Goal: Information Seeking & Learning: Find specific fact

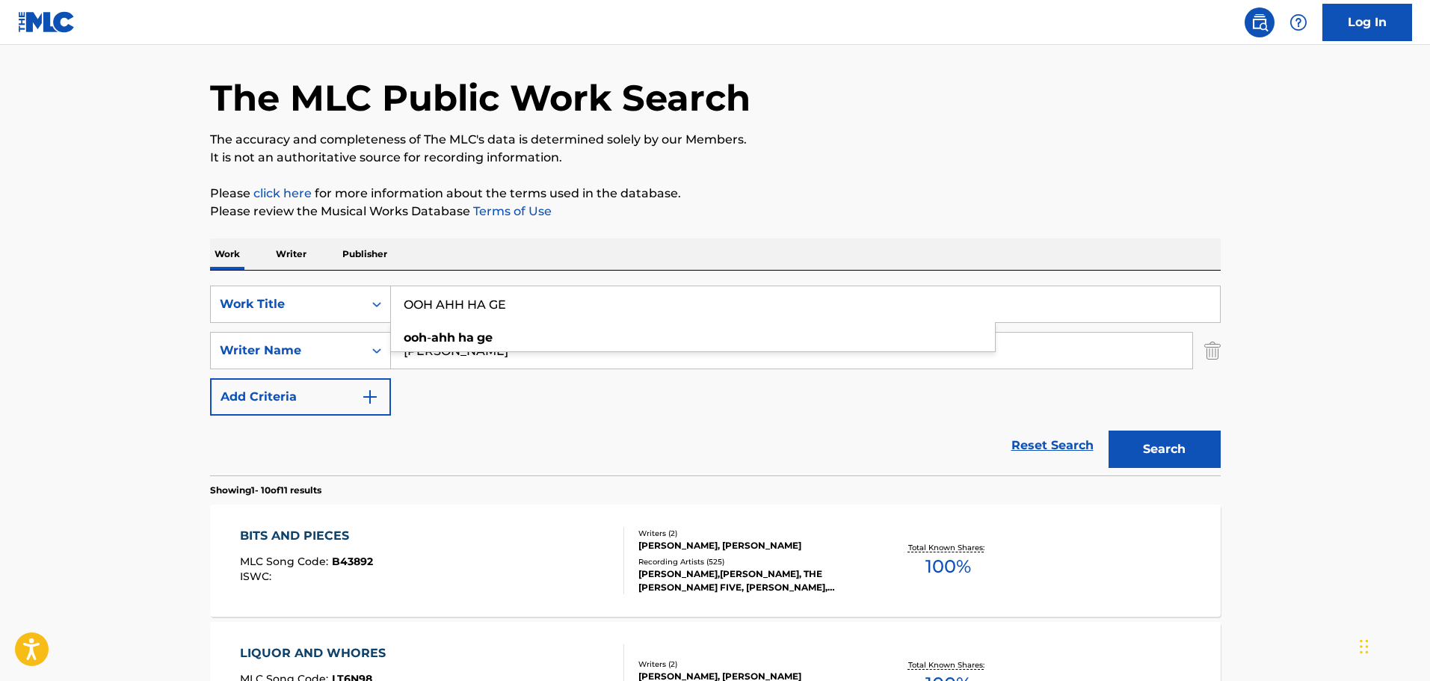
type input "OOH AHH HA GE"
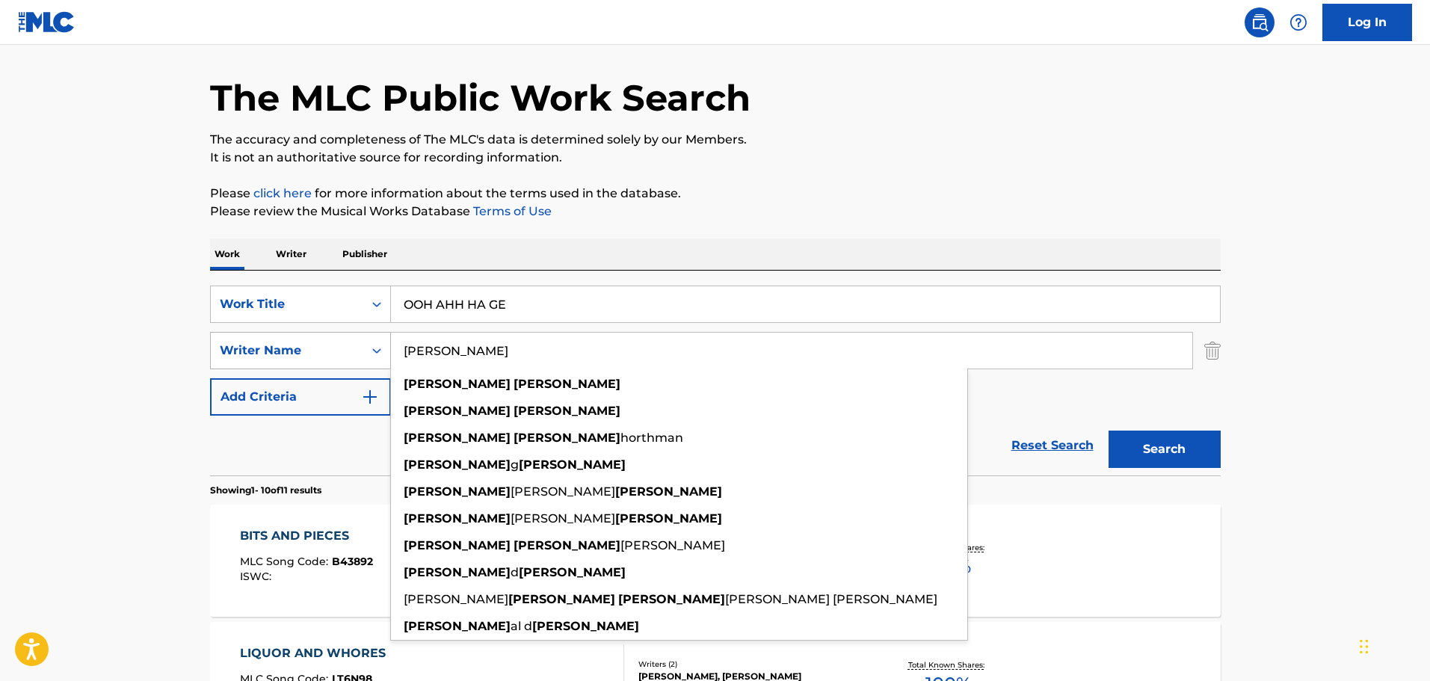
paste input "[PERSON_NAME] Song"
drag, startPoint x: 545, startPoint y: 348, endPoint x: 332, endPoint y: 347, distance: 213.1
click at [332, 347] on div "SearchWithCriteria066918e6-4989-412b-8bcd-8b6f077582d5 Writer Name [PERSON_NAME…" at bounding box center [715, 350] width 1011 height 37
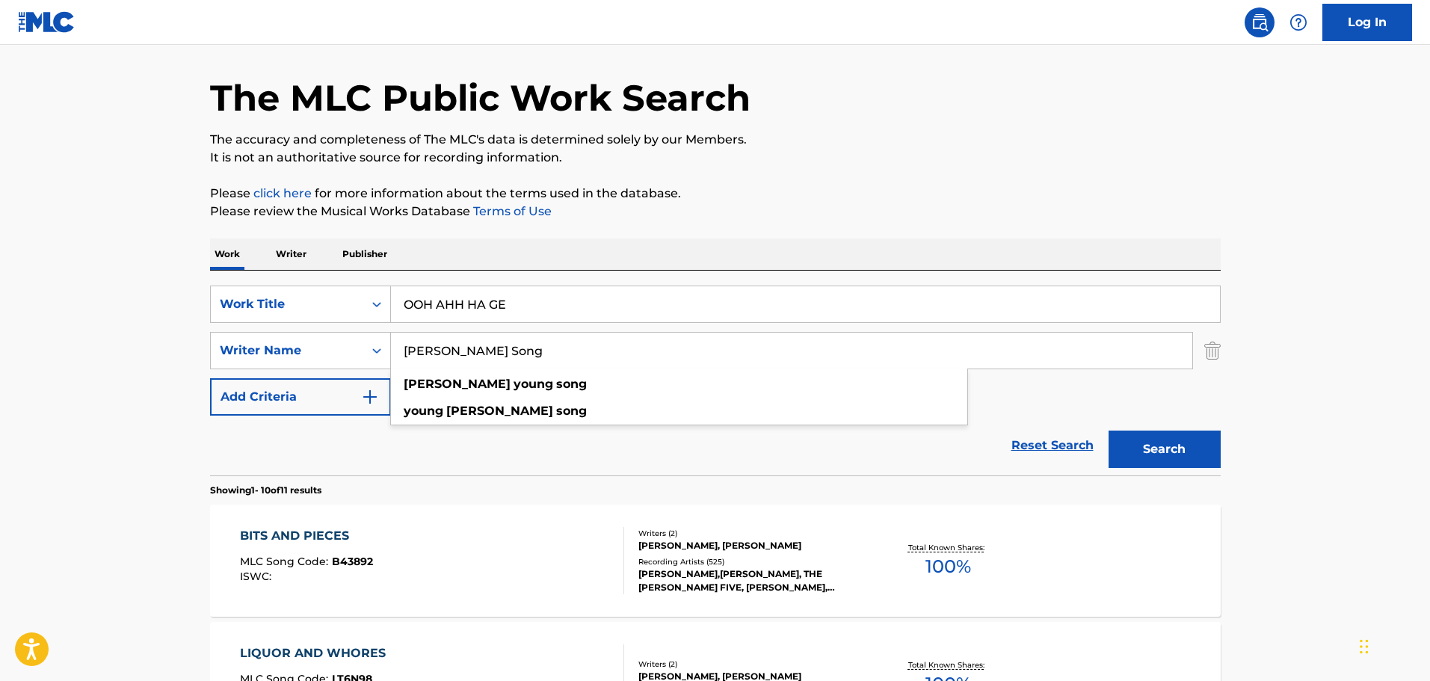
type input "[PERSON_NAME] Song"
click at [1109, 431] on button "Search" at bounding box center [1165, 449] width 112 height 37
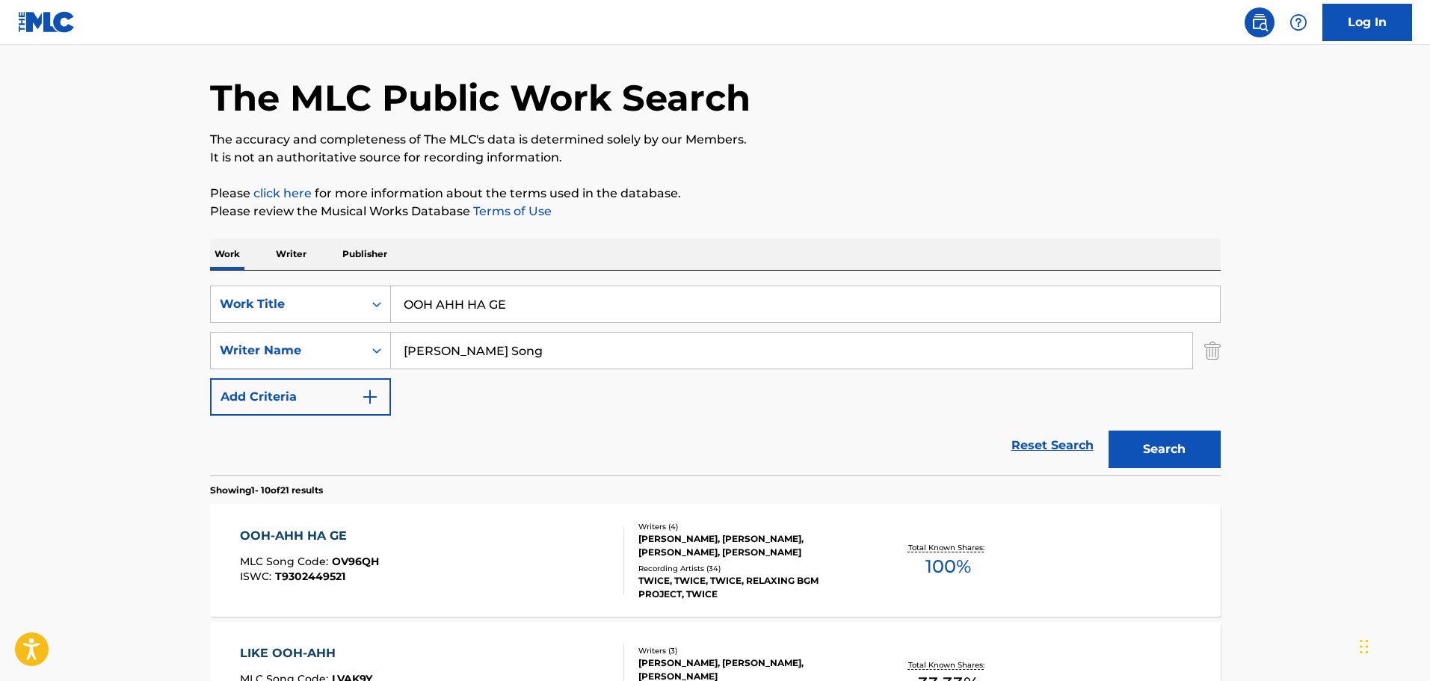
scroll to position [271, 0]
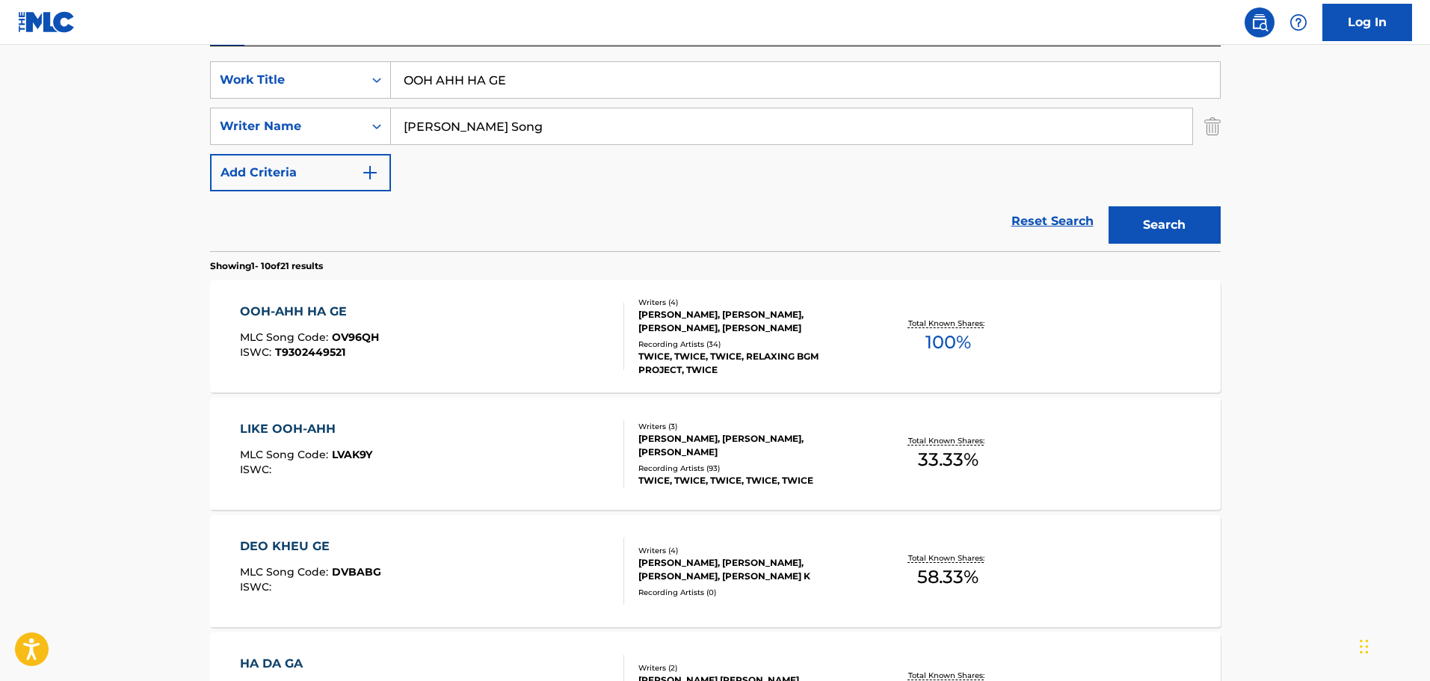
click at [142, 275] on main "The MLC Public Work Search The accuracy and completeness of The MLC's data is d…" at bounding box center [715, 653] width 1430 height 1760
drag, startPoint x: 538, startPoint y: 81, endPoint x: 372, endPoint y: 79, distance: 166.8
click at [372, 79] on div "SearchWithCriteria895a92bf-c7a3-4027-a06a-a9779657aaab Work Title OOH AHH HA GE…" at bounding box center [715, 79] width 1011 height 37
paste input "Again"
type input "Again"
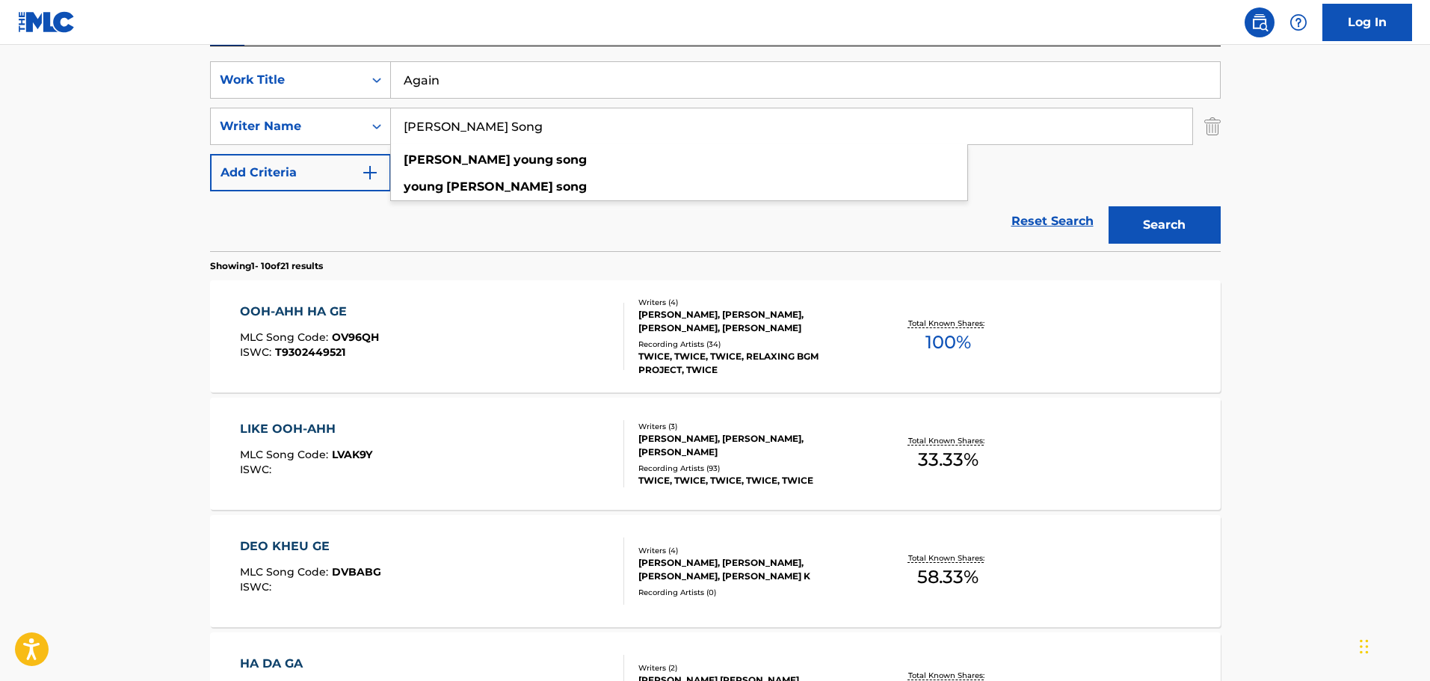
drag, startPoint x: 527, startPoint y: 132, endPoint x: 371, endPoint y: 147, distance: 157.0
click at [371, 147] on div "SearchWithCriteria895a92bf-c7a3-4027-a06a-a9779657aaab Work Title Again SearchW…" at bounding box center [715, 126] width 1011 height 130
paste input "Crusher-P"
type input "Crusher-P"
click at [1109, 206] on button "Search" at bounding box center [1165, 224] width 112 height 37
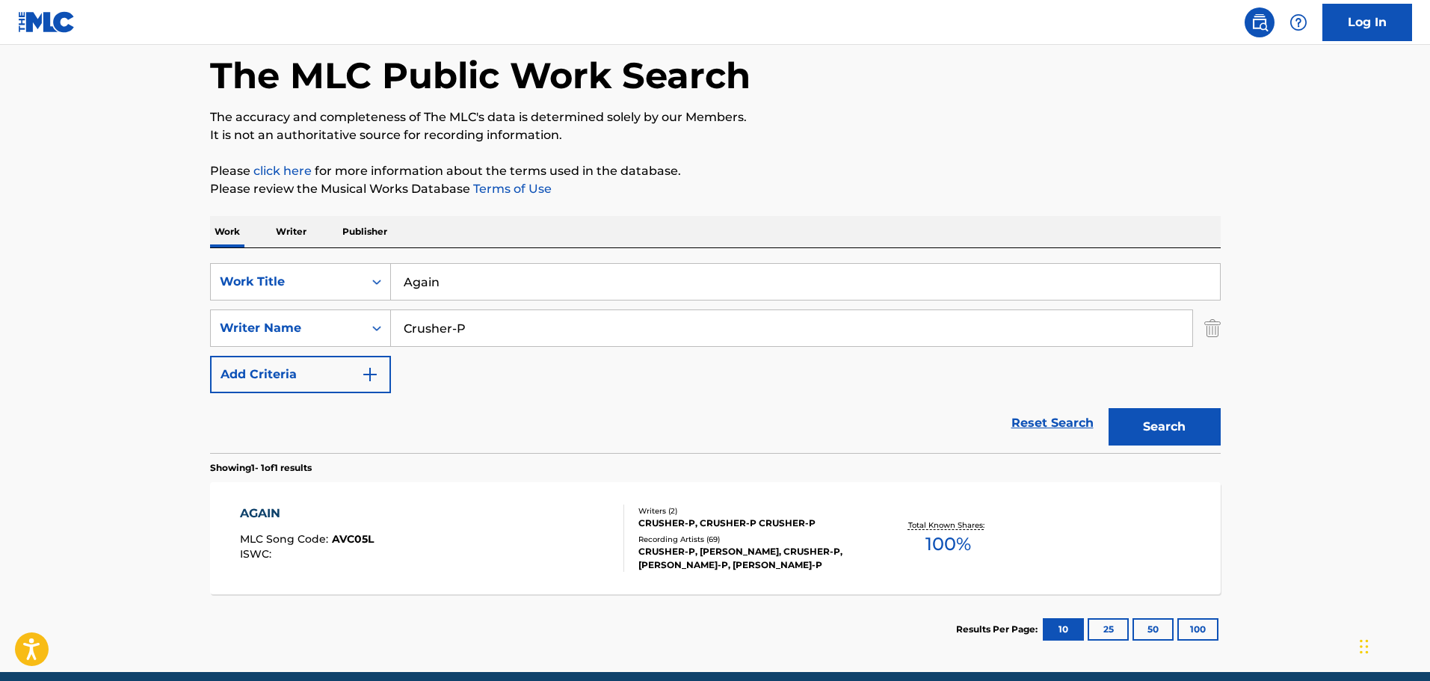
scroll to position [132, 0]
